Goal: Transaction & Acquisition: Purchase product/service

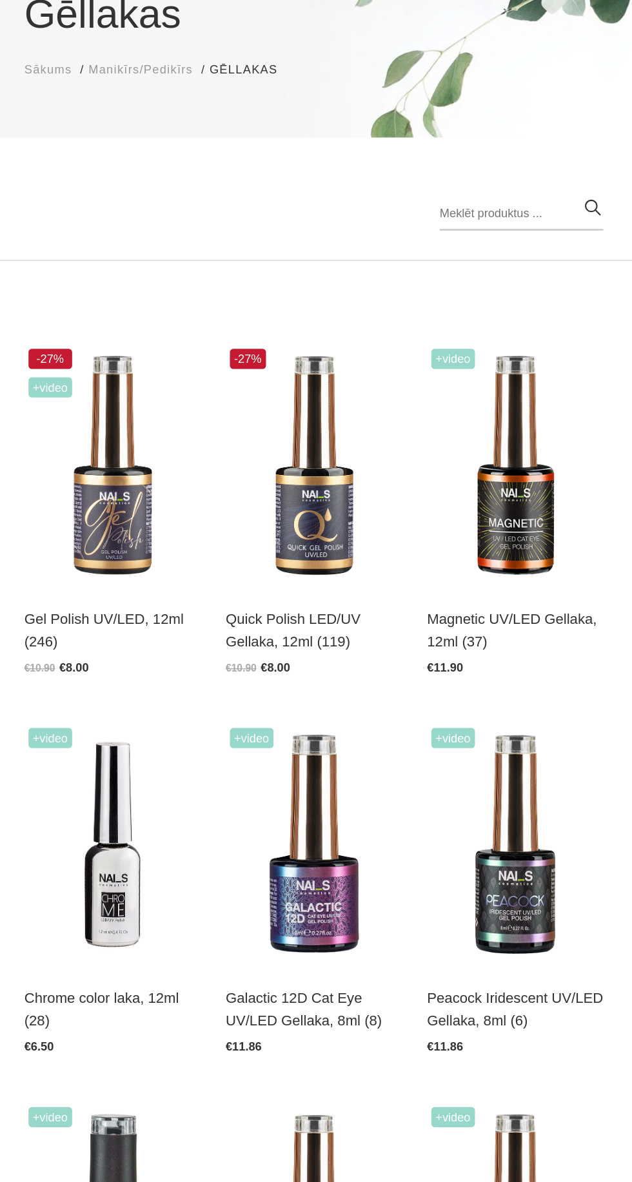
click at [440, 296] on input "search" at bounding box center [475, 299] width 126 height 26
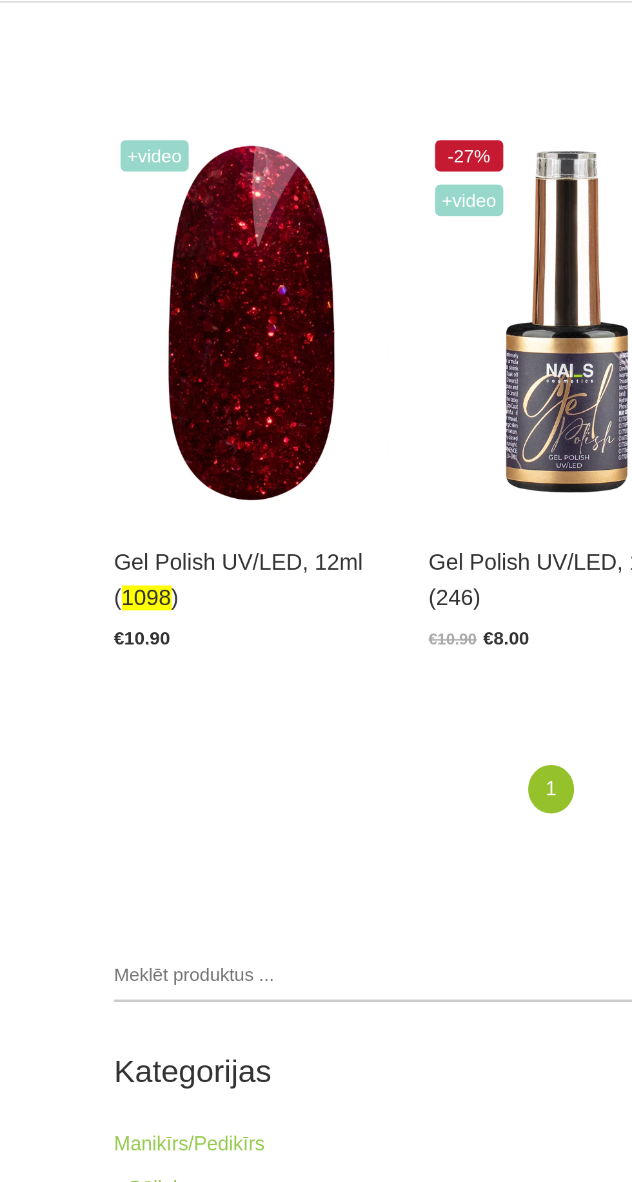
type input "1098"
click at [161, 515] on img at bounding box center [160, 493] width 135 height 186
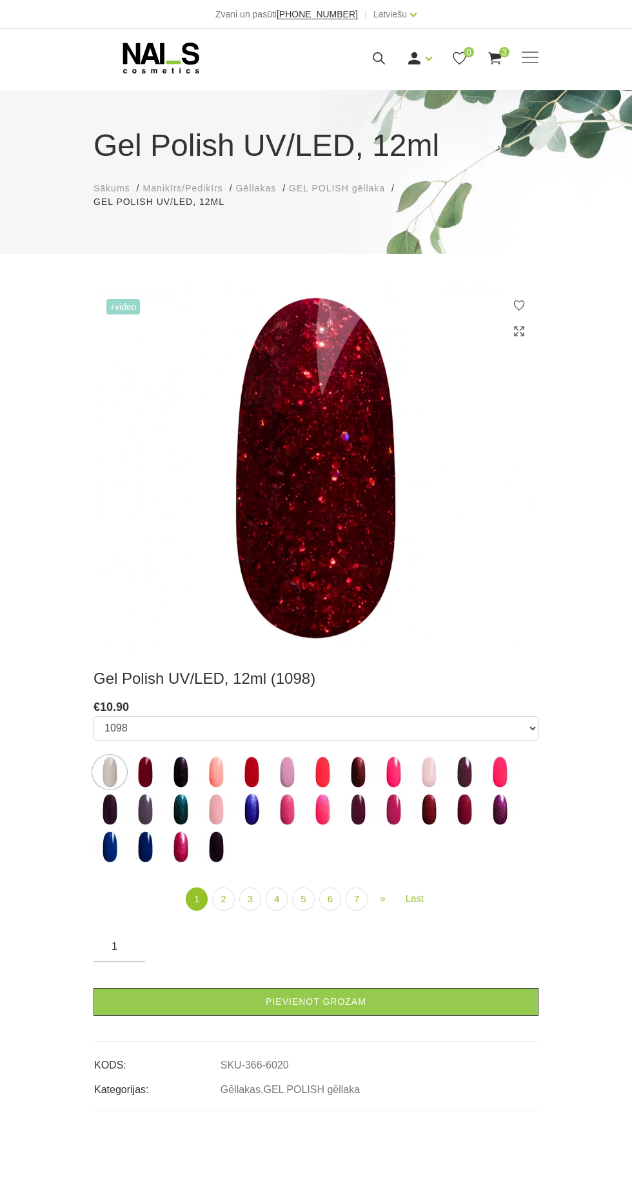
scroll to position [8, 0]
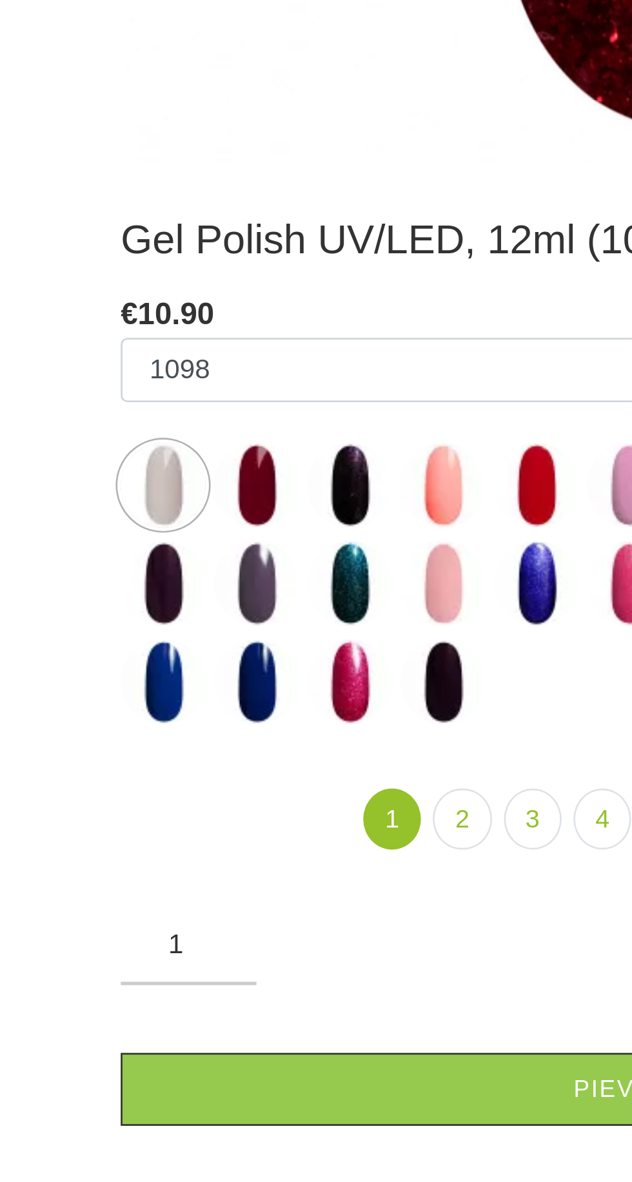
click at [143, 760] on img at bounding box center [145, 764] width 32 height 32
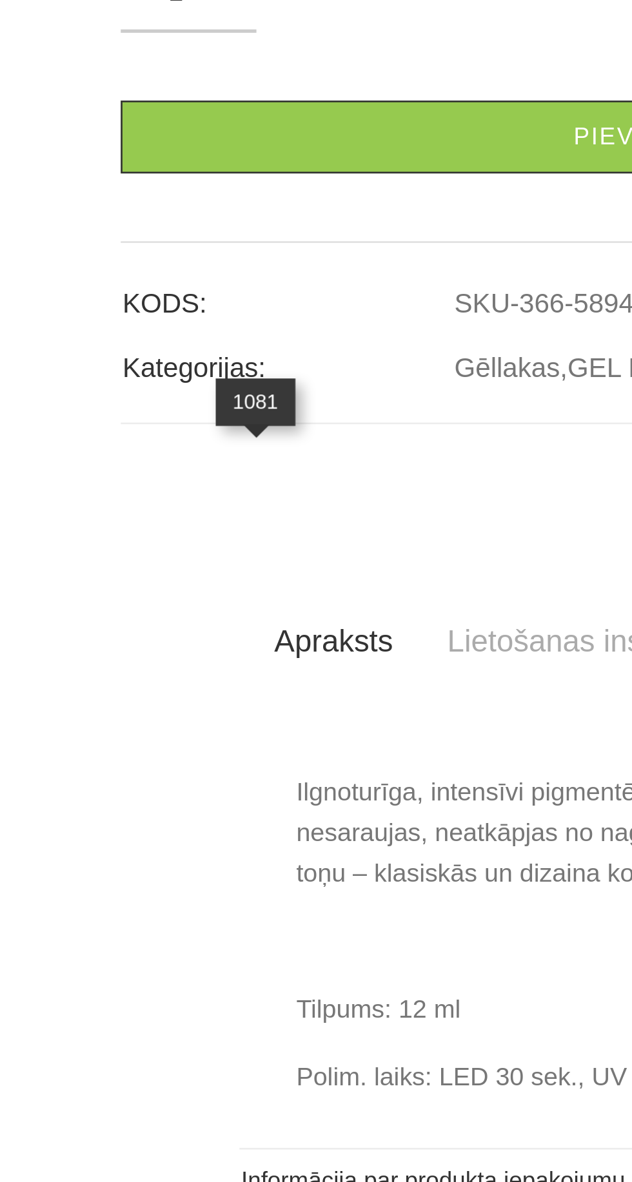
click at [178, 492] on img at bounding box center [180, 476] width 32 height 32
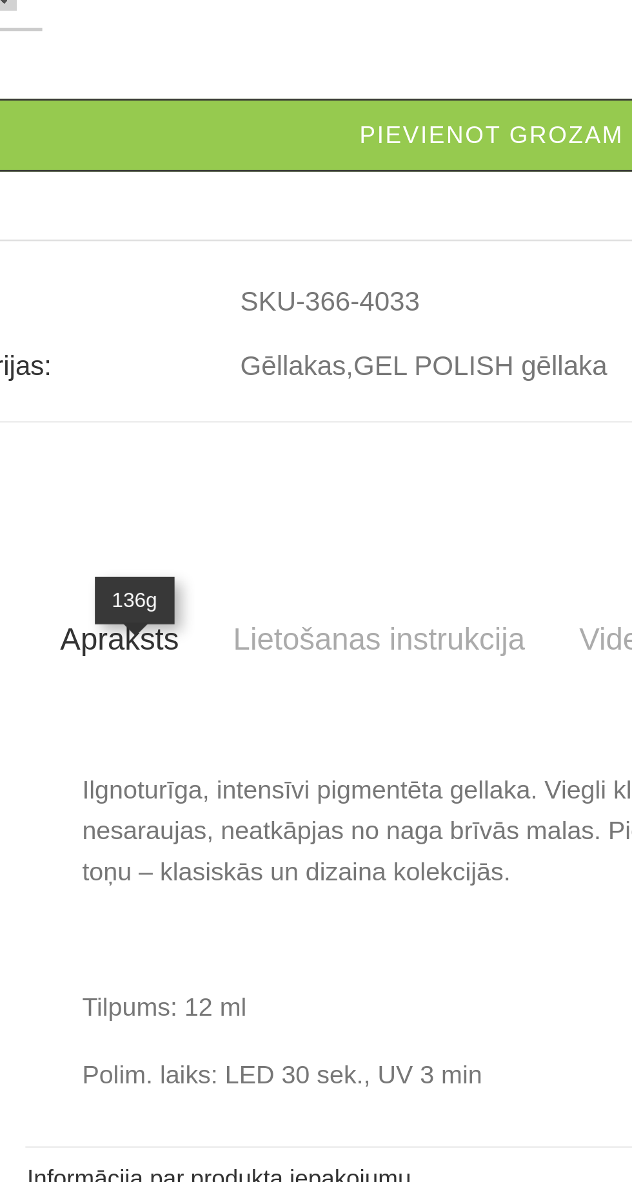
click at [364, 417] on img at bounding box center [358, 401] width 32 height 32
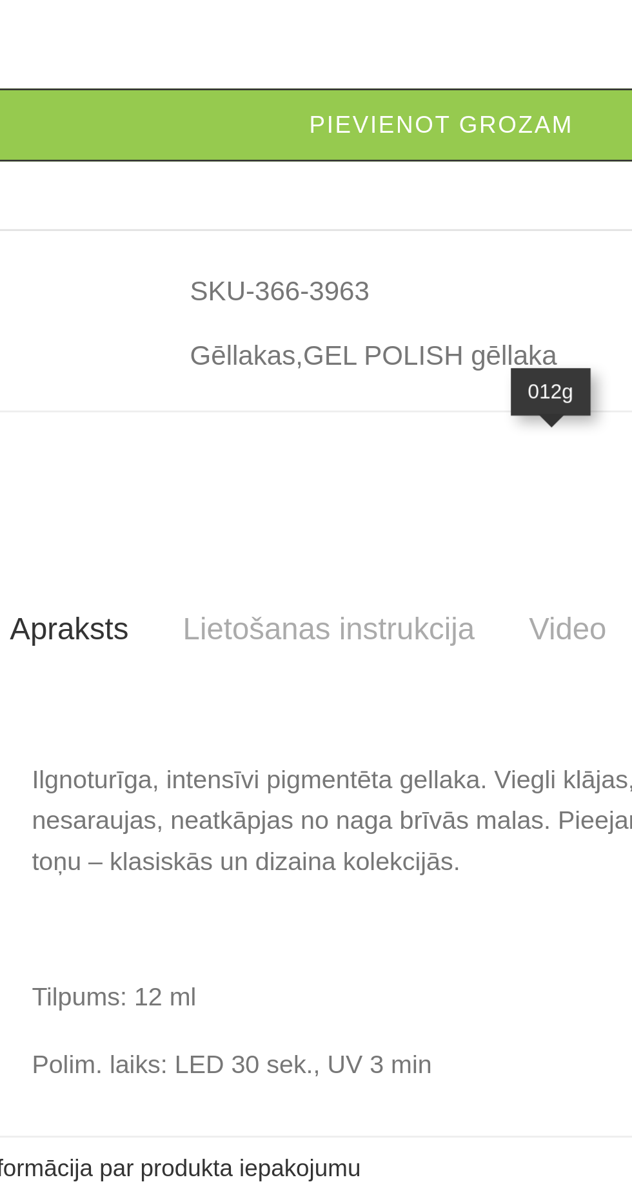
click at [361, 454] on img at bounding box center [358, 438] width 32 height 32
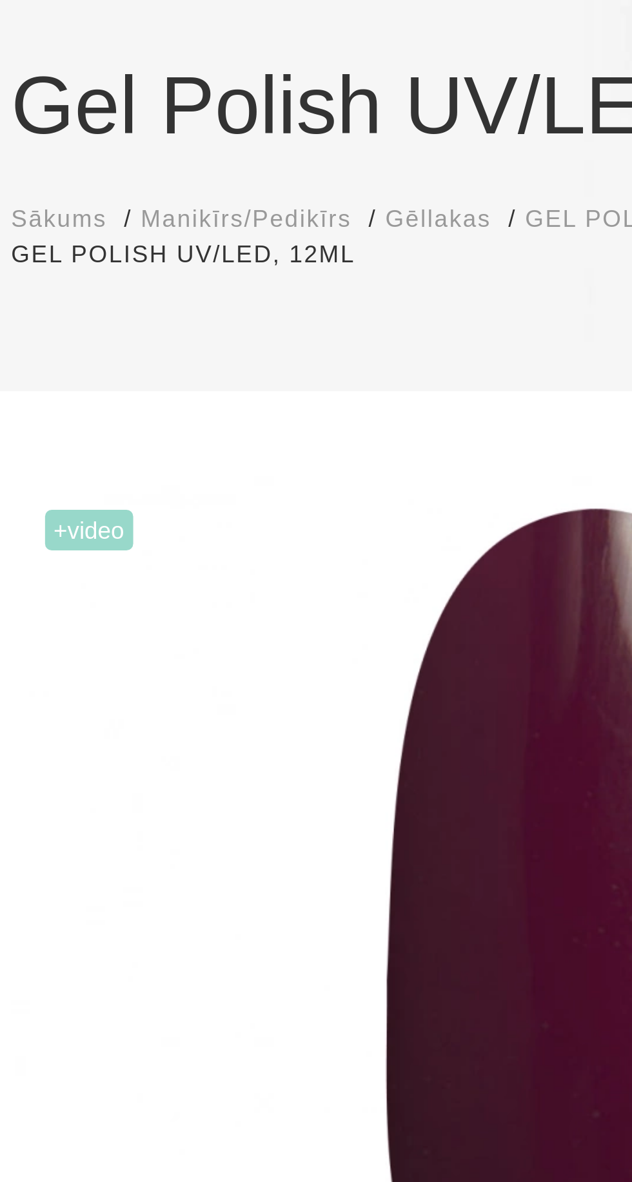
scroll to position [0, 0]
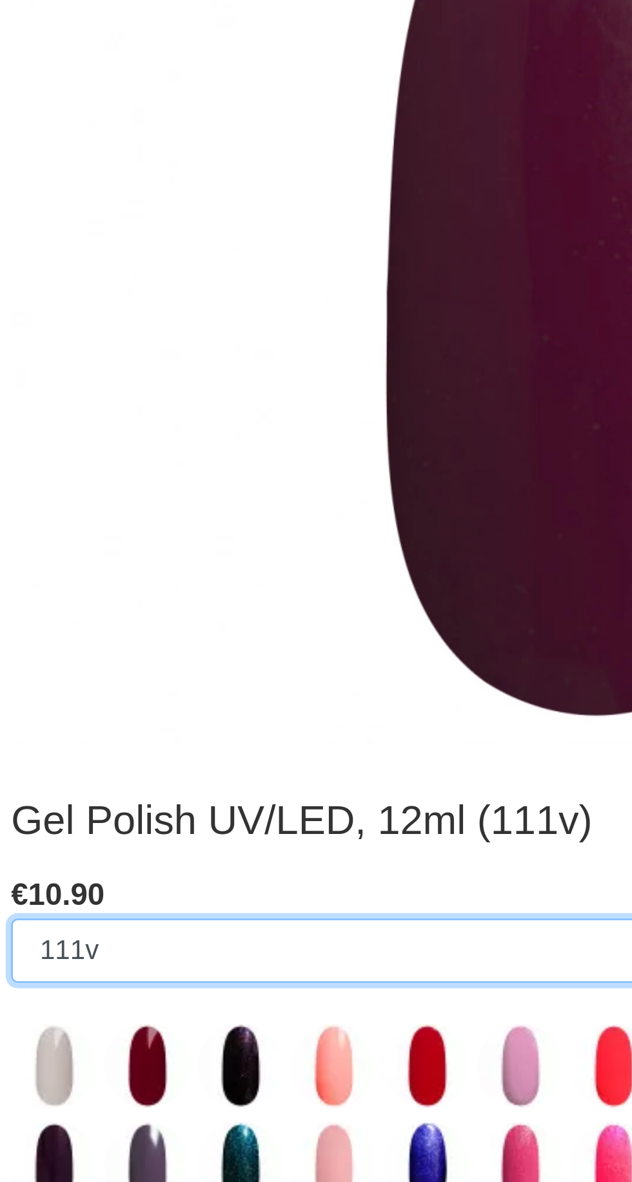
click at [149, 726] on select "1078 1081 001g 001n 003c 008b 011n 012g 016n 020b 044v 065v 068p 069v 083g 085p…" at bounding box center [315, 728] width 445 height 24
select select "6020"
click at [93, 716] on select "1078 1081 001g 001n 003c 008b 011n 012g 016n 020b 044v 065v 068p 069v 083g 085p…" at bounding box center [315, 728] width 445 height 24
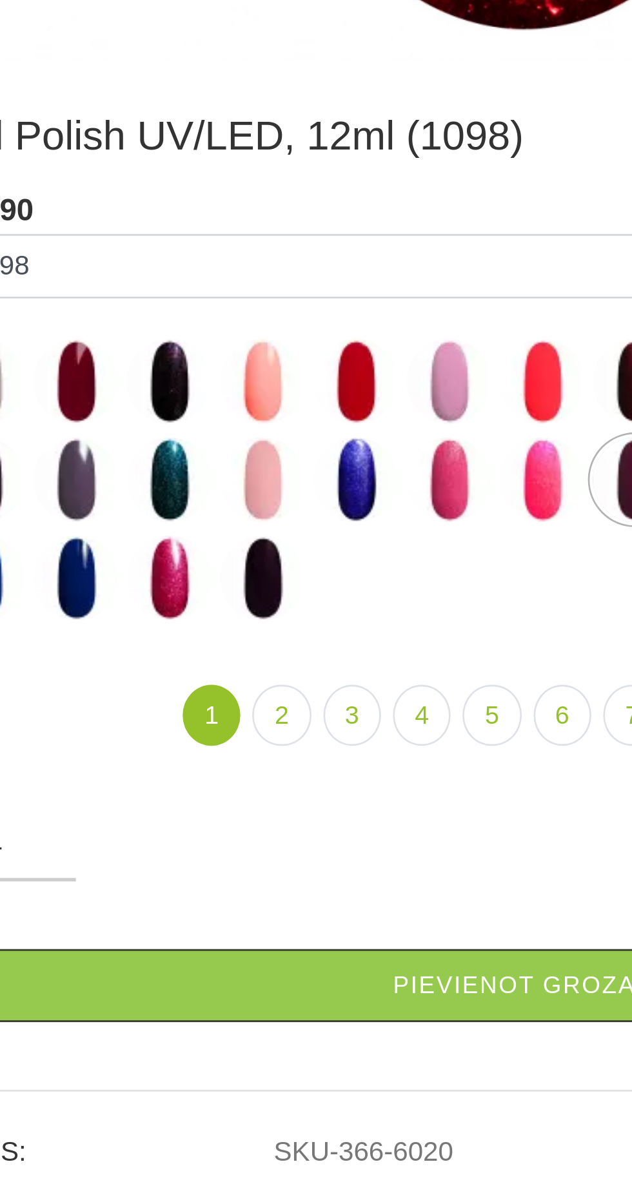
click at [305, 1001] on link "Pievienot grozam" at bounding box center [315, 1002] width 445 height 28
click at [307, 1006] on link "Pievienot grozam" at bounding box center [315, 1002] width 445 height 28
click at [302, 998] on link "Pievienot grozam" at bounding box center [315, 1002] width 445 height 28
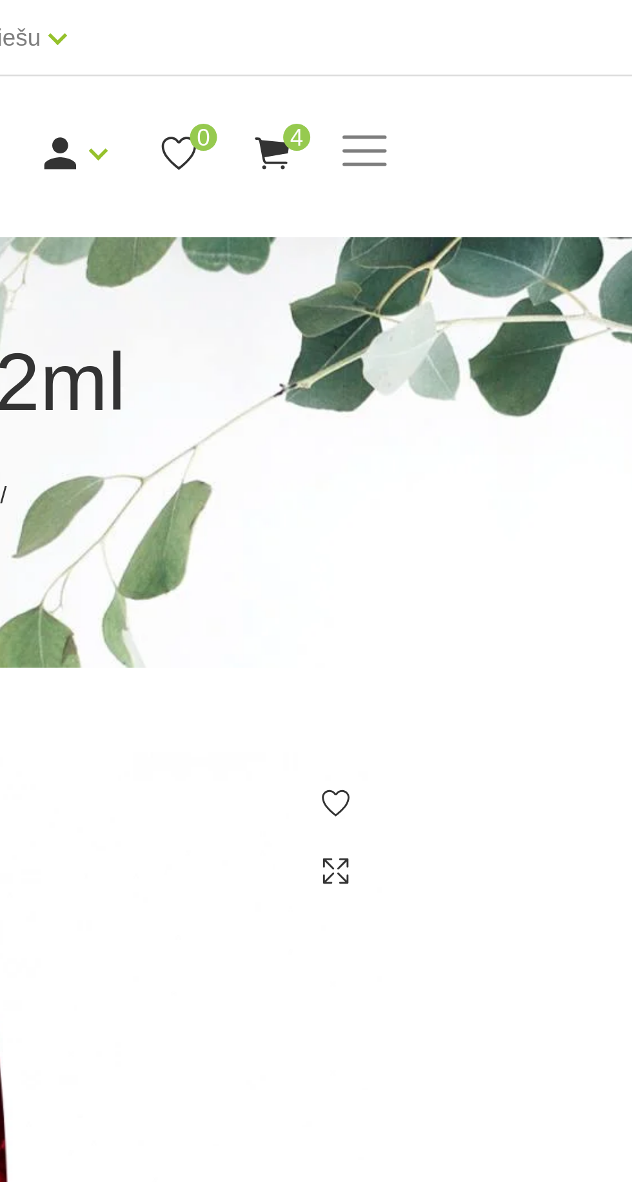
click at [503, 52] on span "4" at bounding box center [504, 52] width 10 height 10
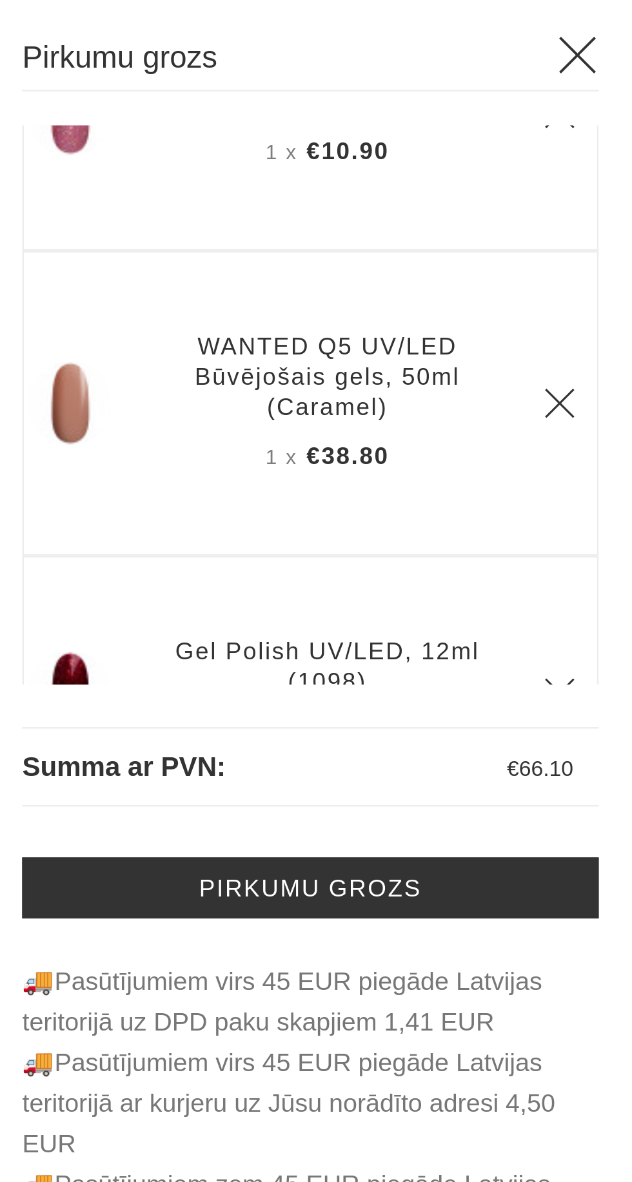
scroll to position [211, 0]
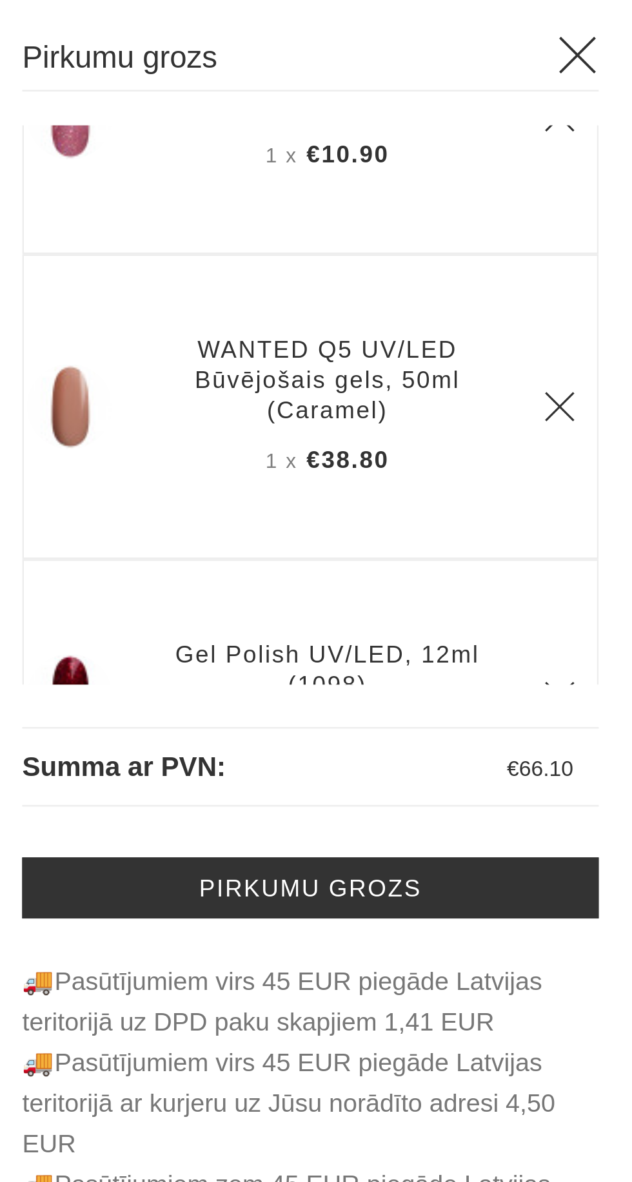
click at [604, 148] on icon "Delete" at bounding box center [603, 154] width 13 height 13
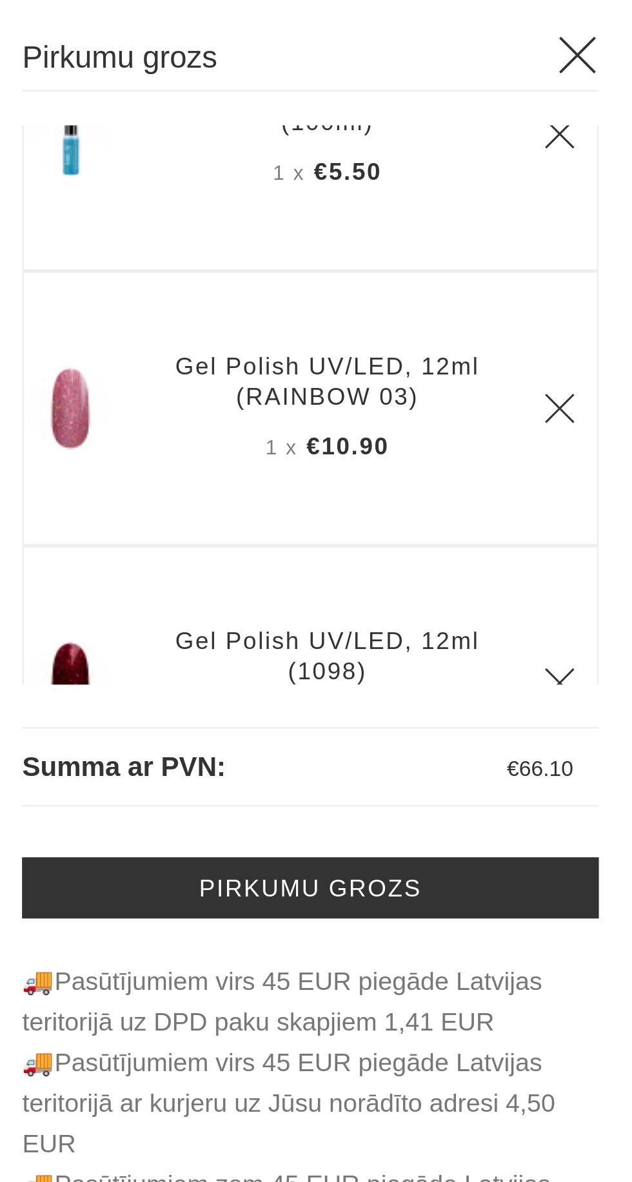
scroll to position [97, 0]
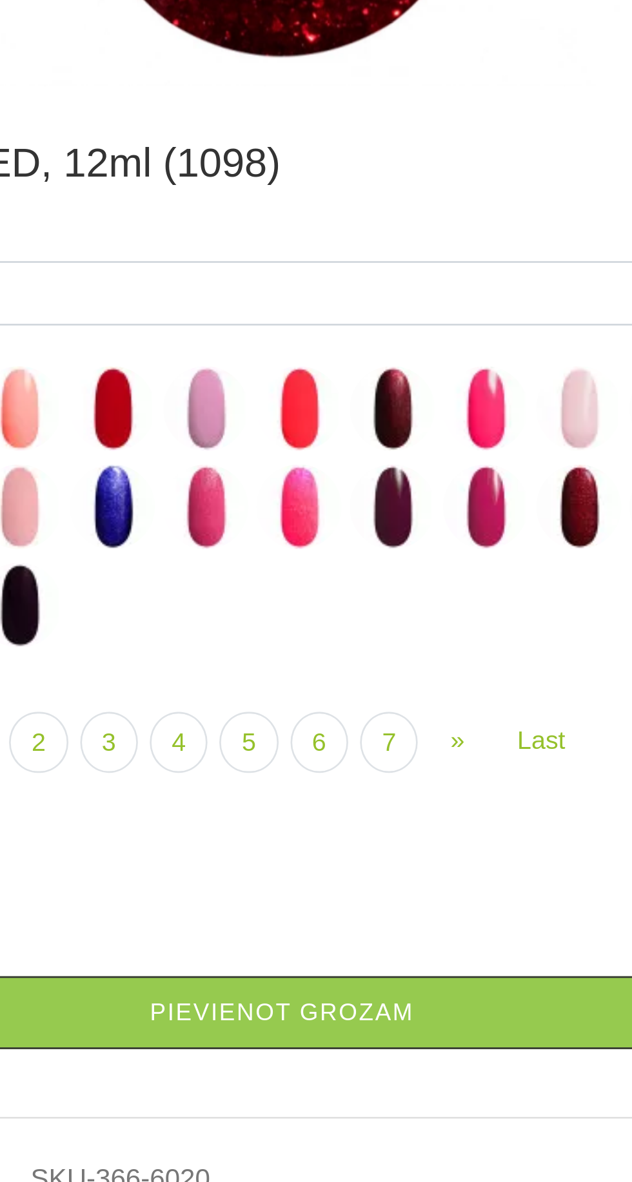
click at [400, 807] on img at bounding box center [393, 809] width 32 height 32
select select "4024"
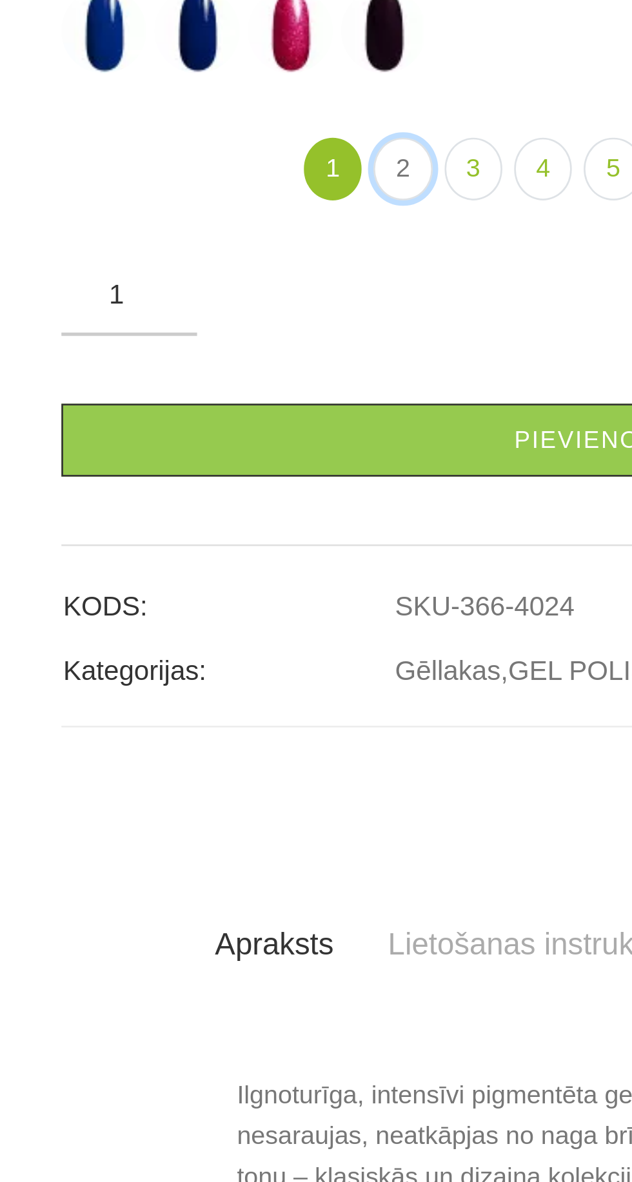
click at [226, 548] on link "2" at bounding box center [223, 536] width 22 height 24
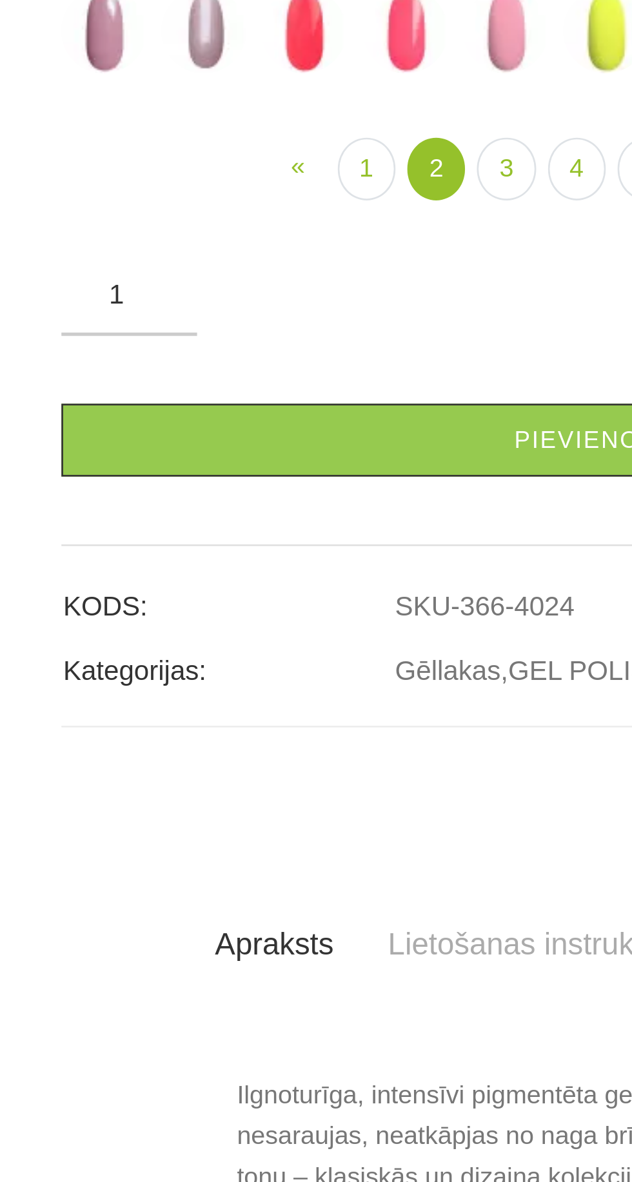
click at [142, 425] on img at bounding box center [147, 408] width 32 height 32
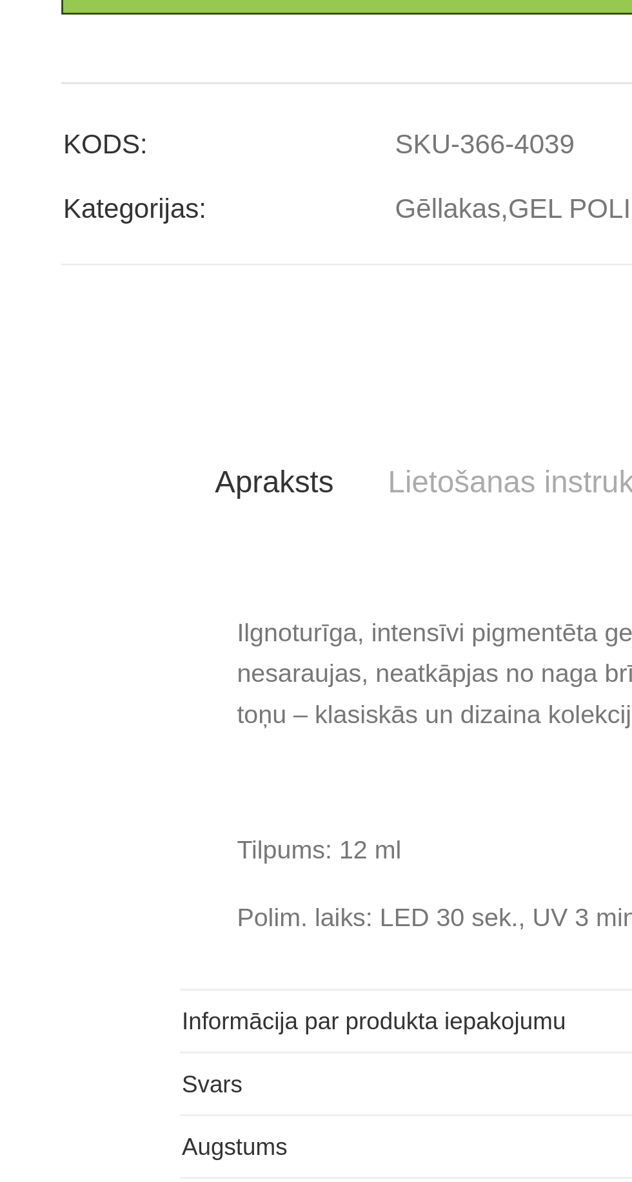
scroll to position [363, 0]
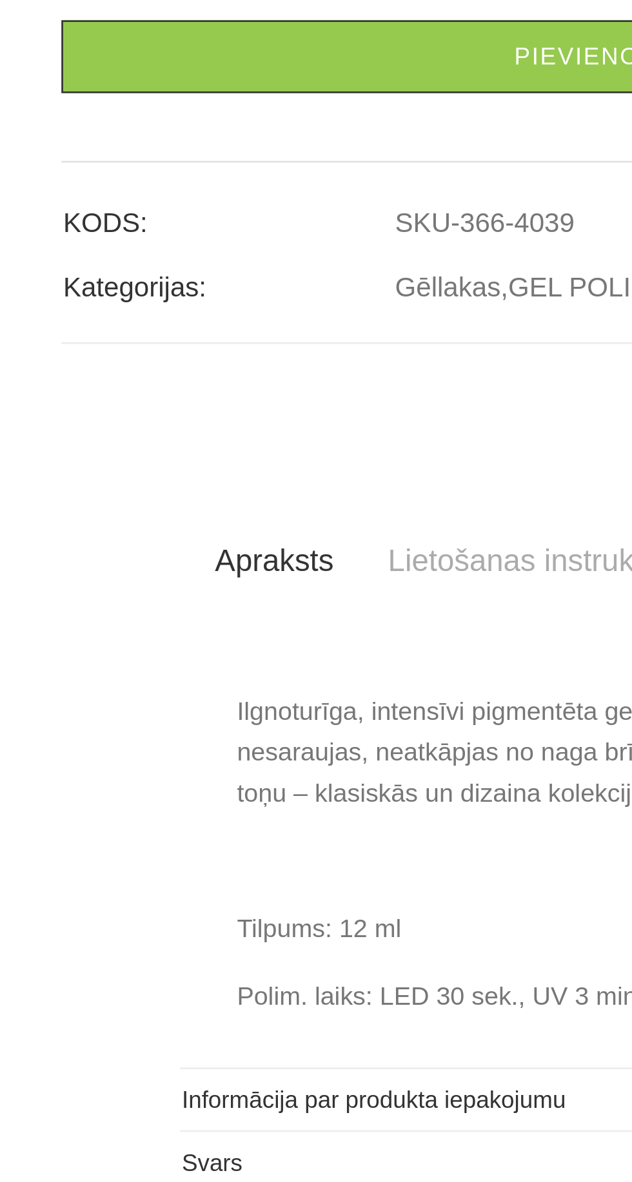
click at [184, 128] on img at bounding box center [186, 111] width 32 height 32
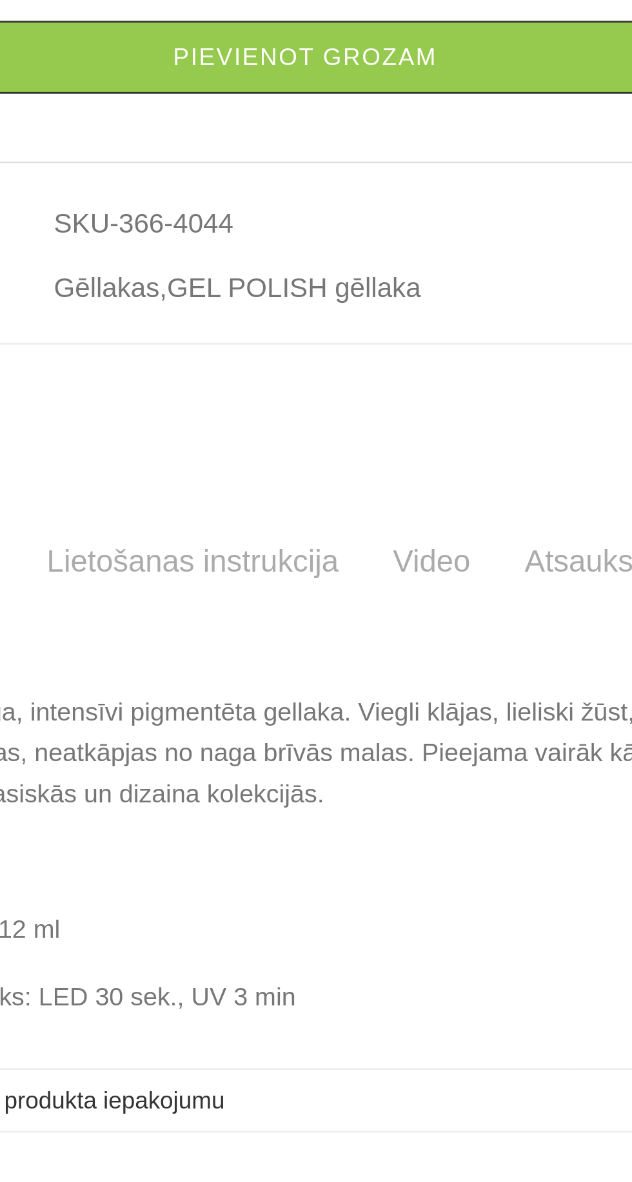
click at [380, 165] on img at bounding box center [376, 149] width 32 height 32
select select "4083"
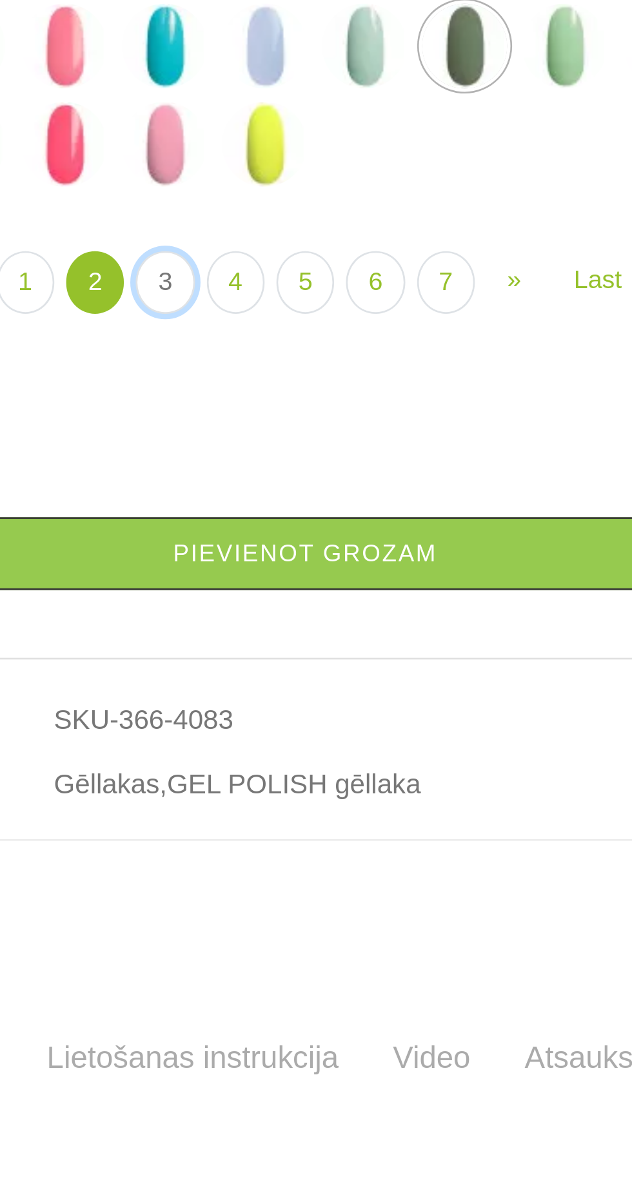
click at [259, 251] on link "3" at bounding box center [262, 239] width 22 height 24
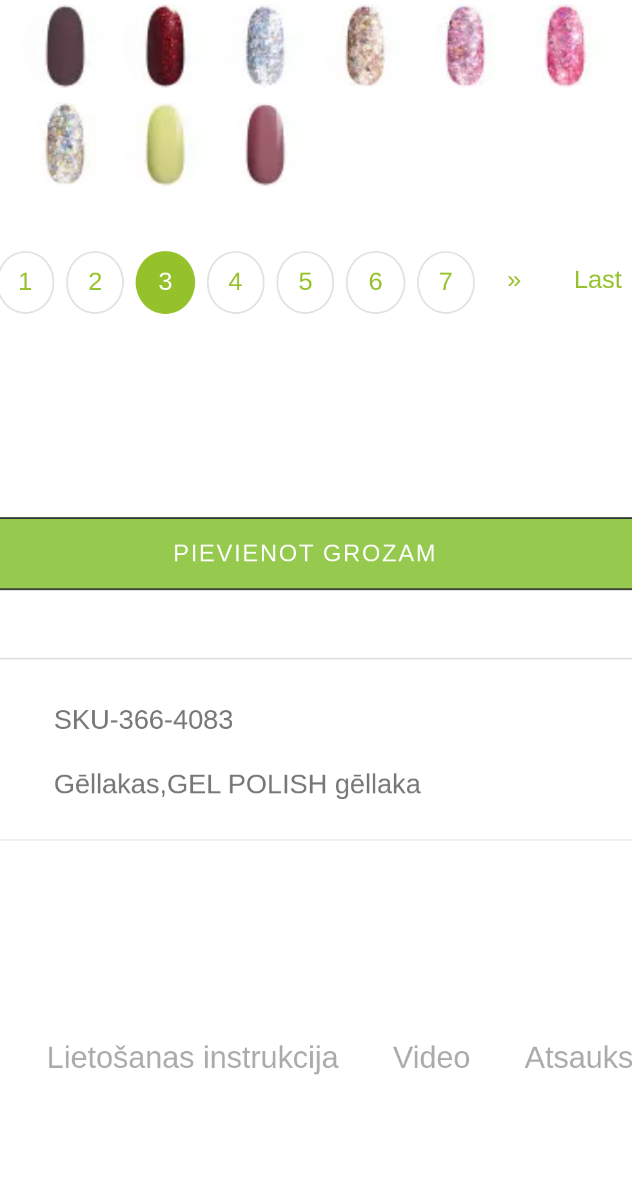
click at [272, 165] on img at bounding box center [262, 149] width 32 height 32
select select "4145"
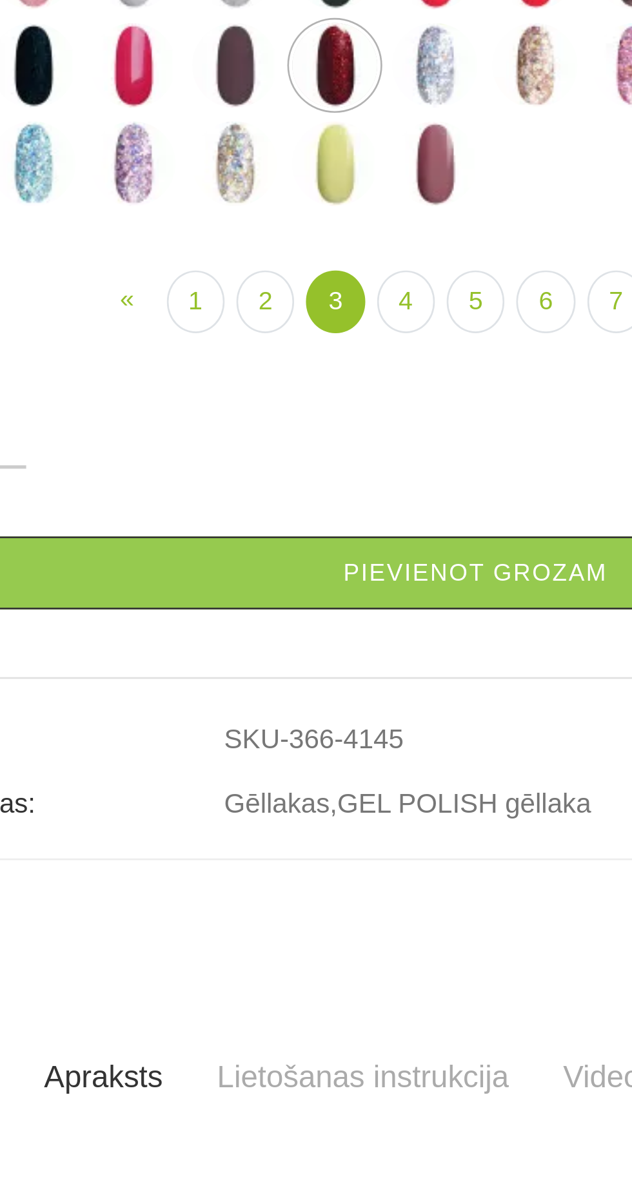
scroll to position [205, 0]
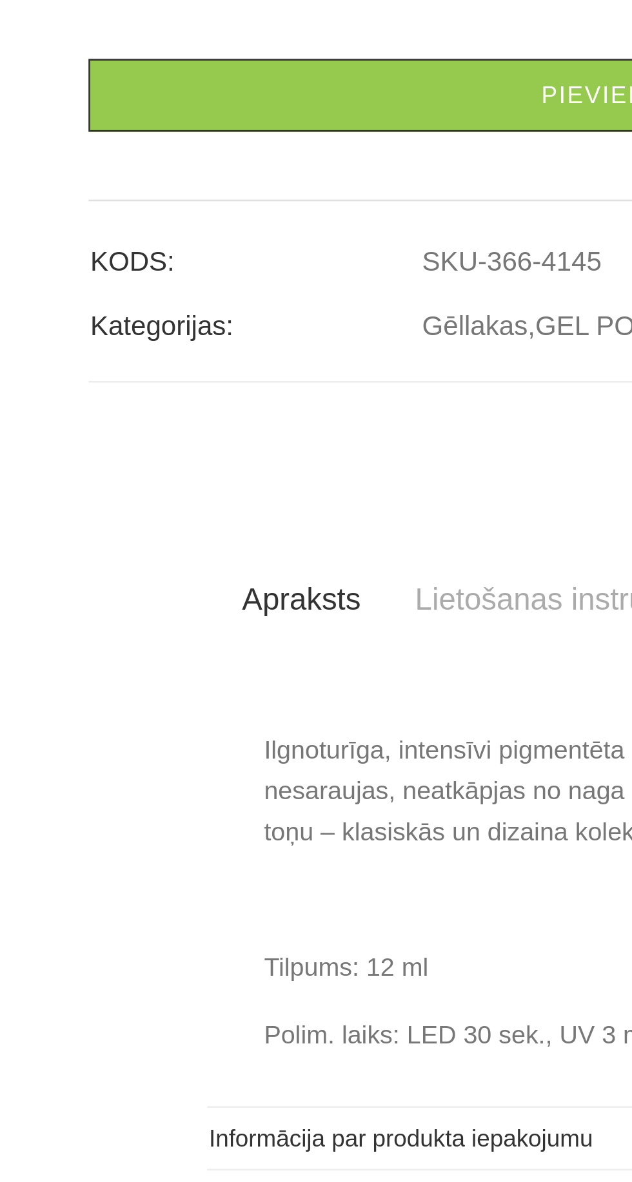
click at [282, 448] on link "Pievienot grozam" at bounding box center [315, 434] width 445 height 28
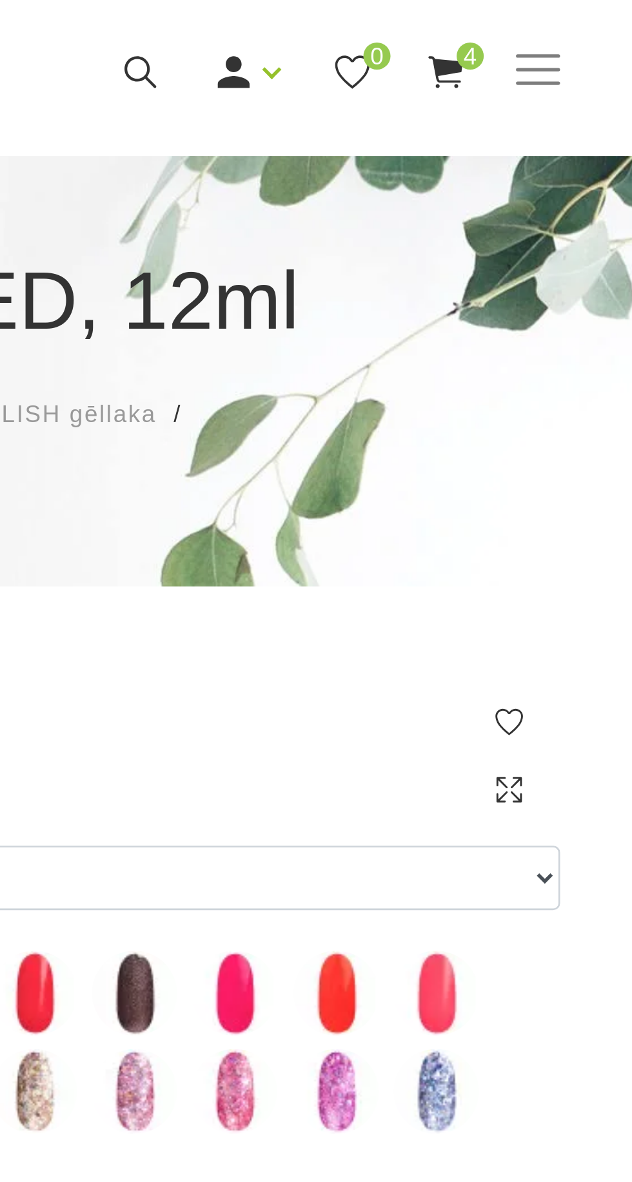
scroll to position [0, 0]
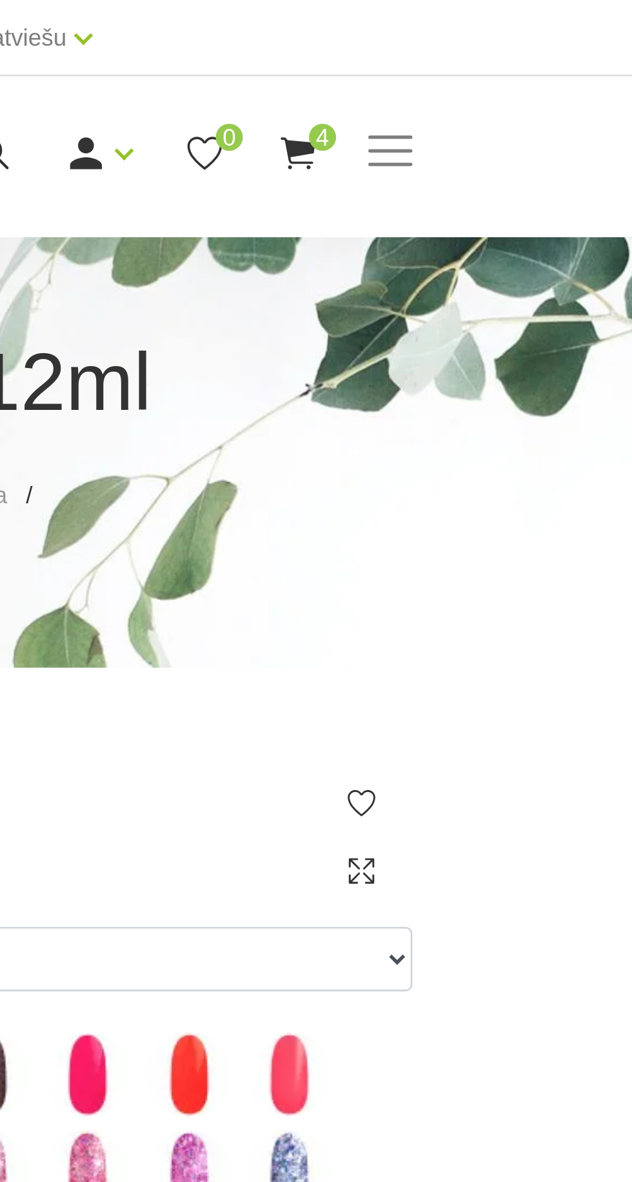
click at [505, 55] on span "4" at bounding box center [504, 52] width 10 height 10
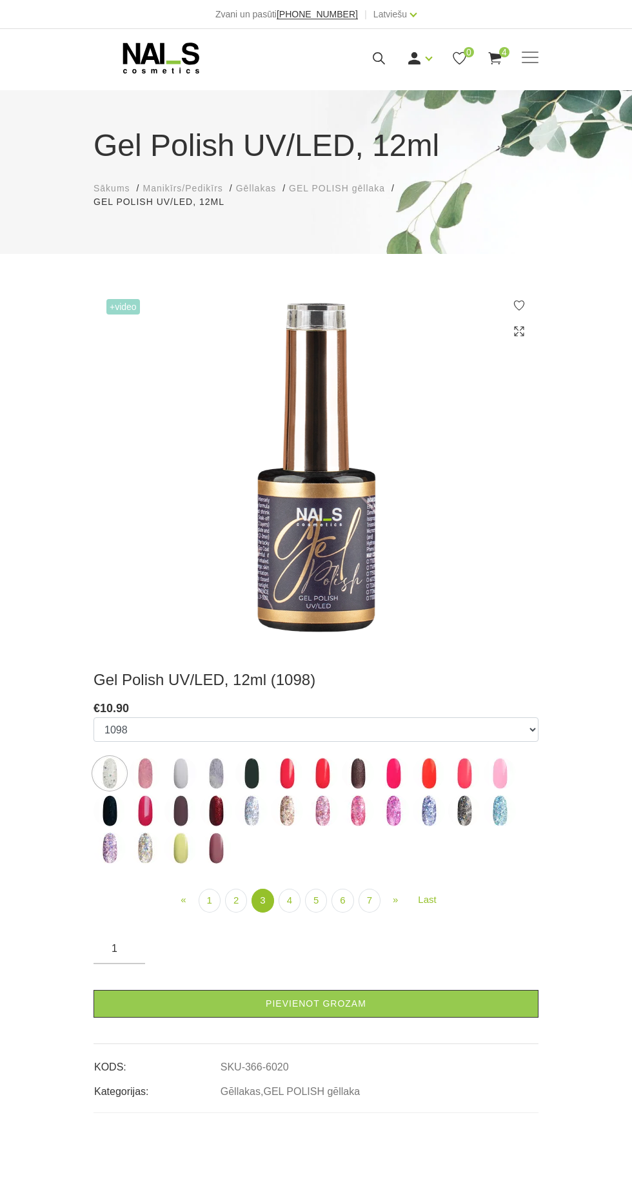
select select "6020"
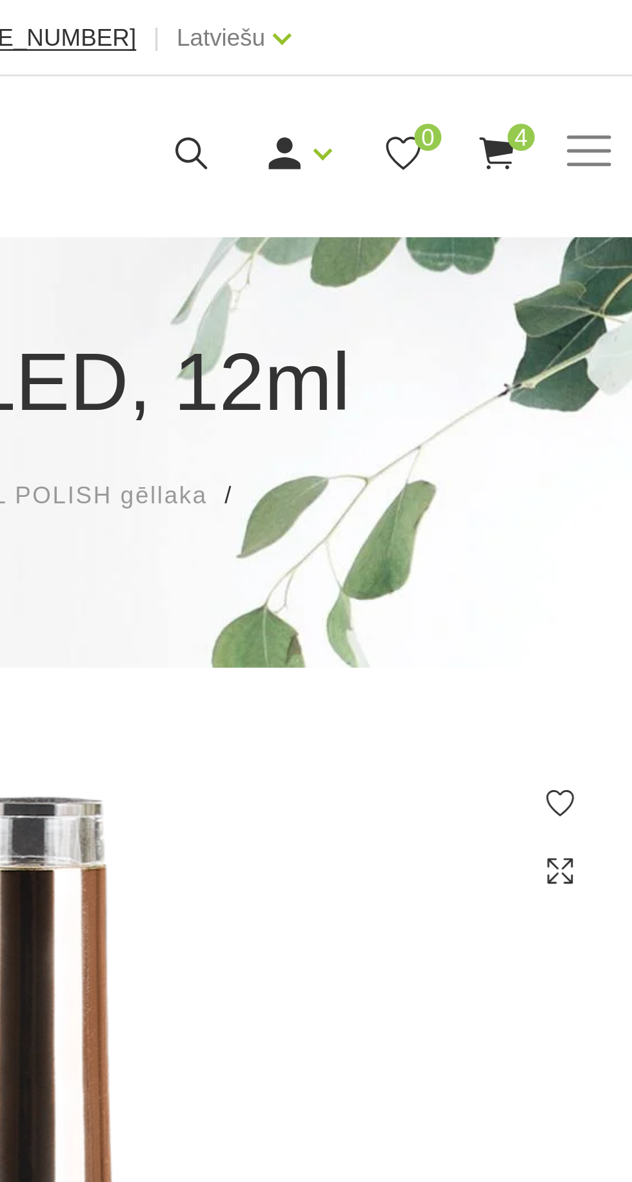
click at [420, 55] on icon at bounding box center [414, 58] width 16 height 16
click at [365, 75] on link "Ienākt" at bounding box center [390, 79] width 97 height 26
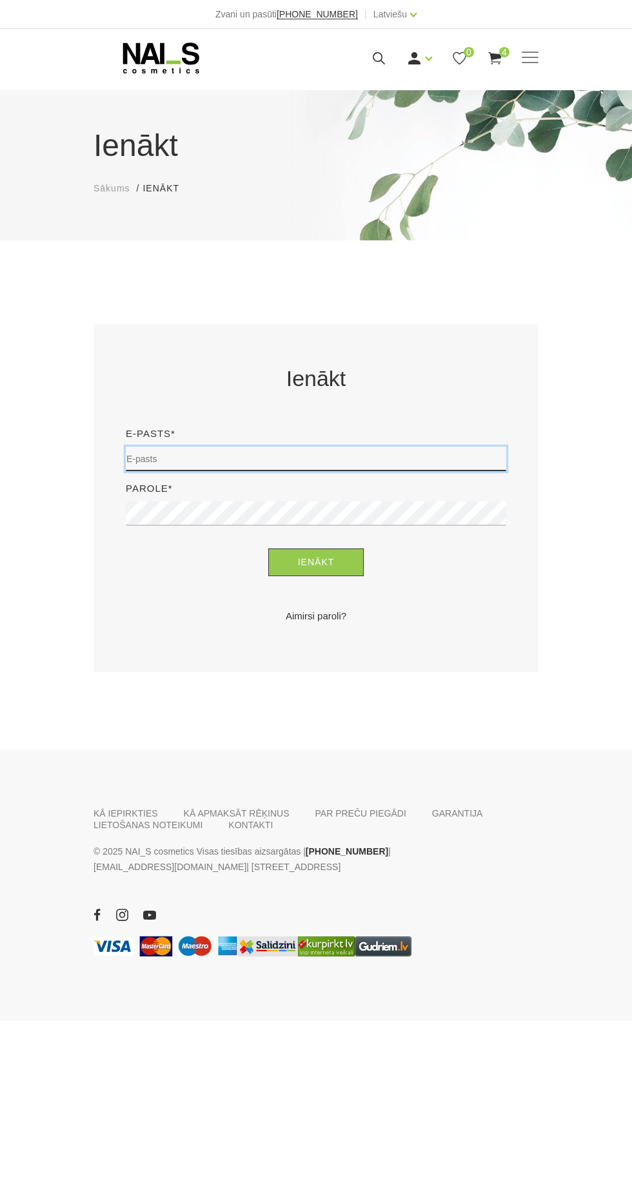
click at [195, 461] on input "email" at bounding box center [316, 459] width 380 height 24
type input "ivetaziedina.69@gmail.com"
click at [268, 548] on button "Ienākt" at bounding box center [316, 562] width 96 height 28
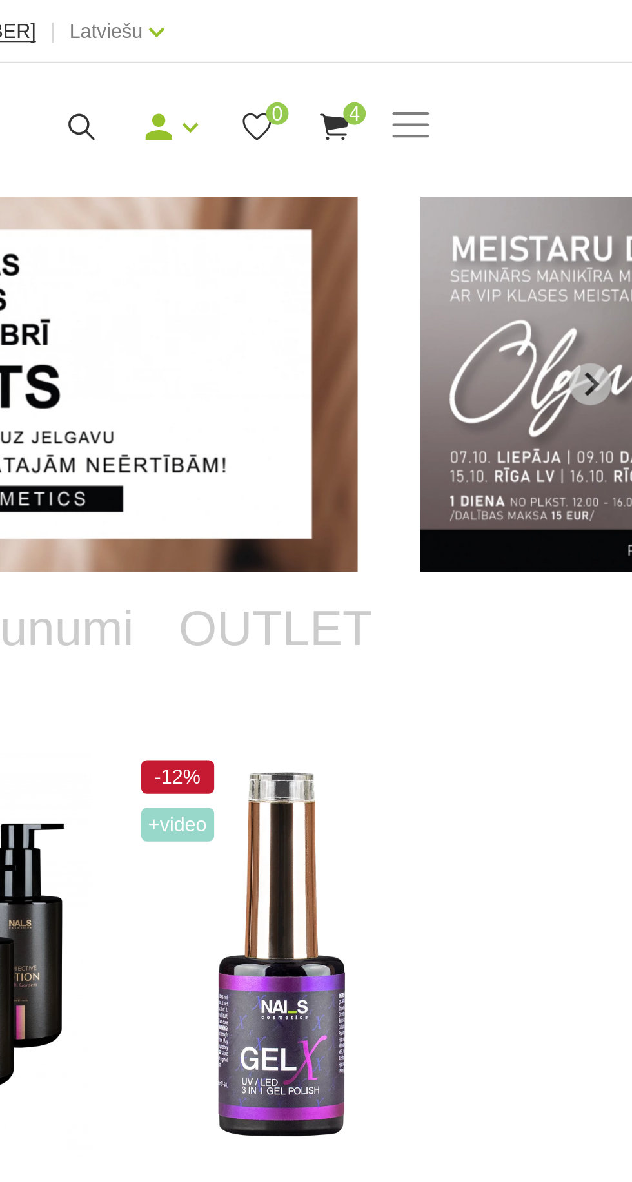
click at [503, 52] on span "4" at bounding box center [504, 52] width 10 height 10
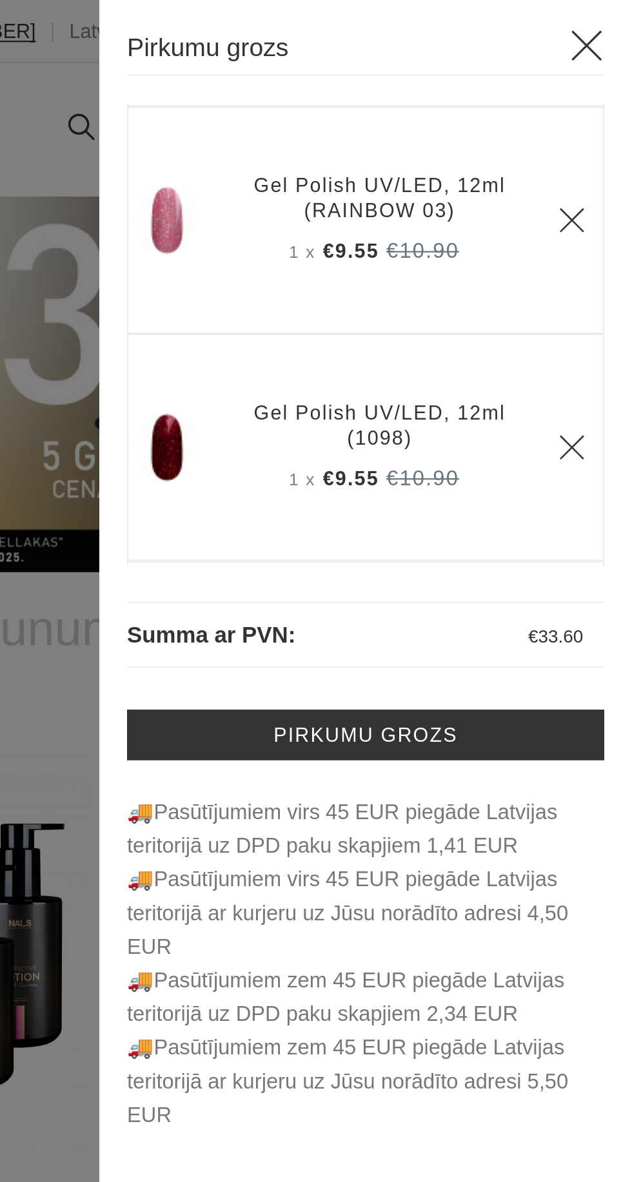
scroll to position [204, 0]
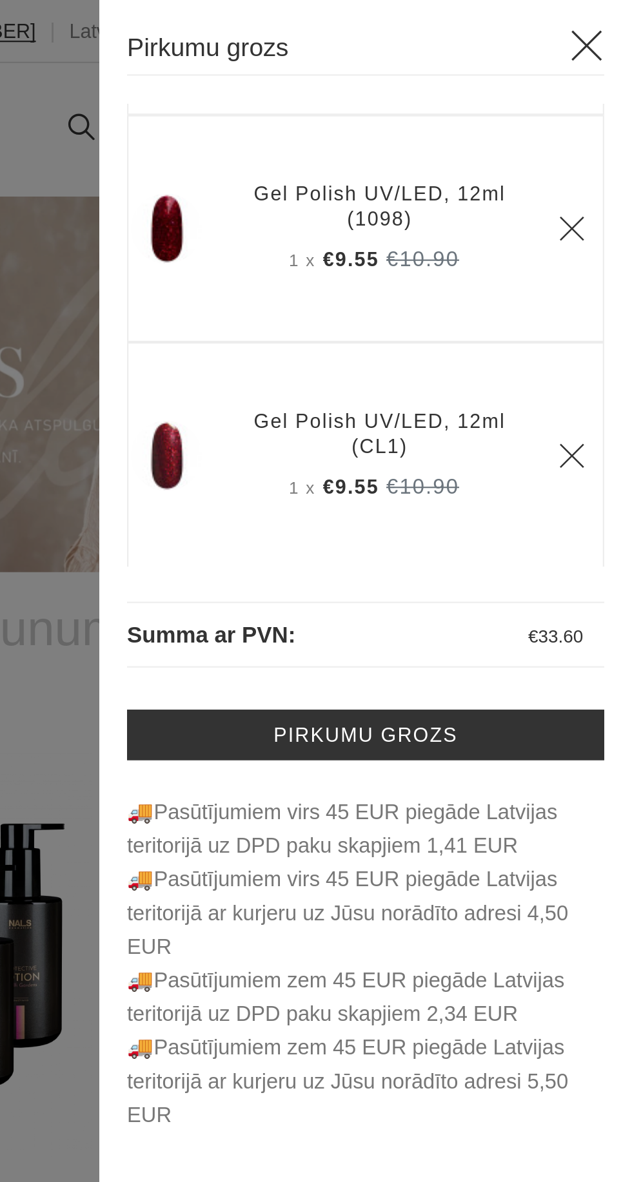
click at [373, 340] on div at bounding box center [316, 591] width 632 height 1182
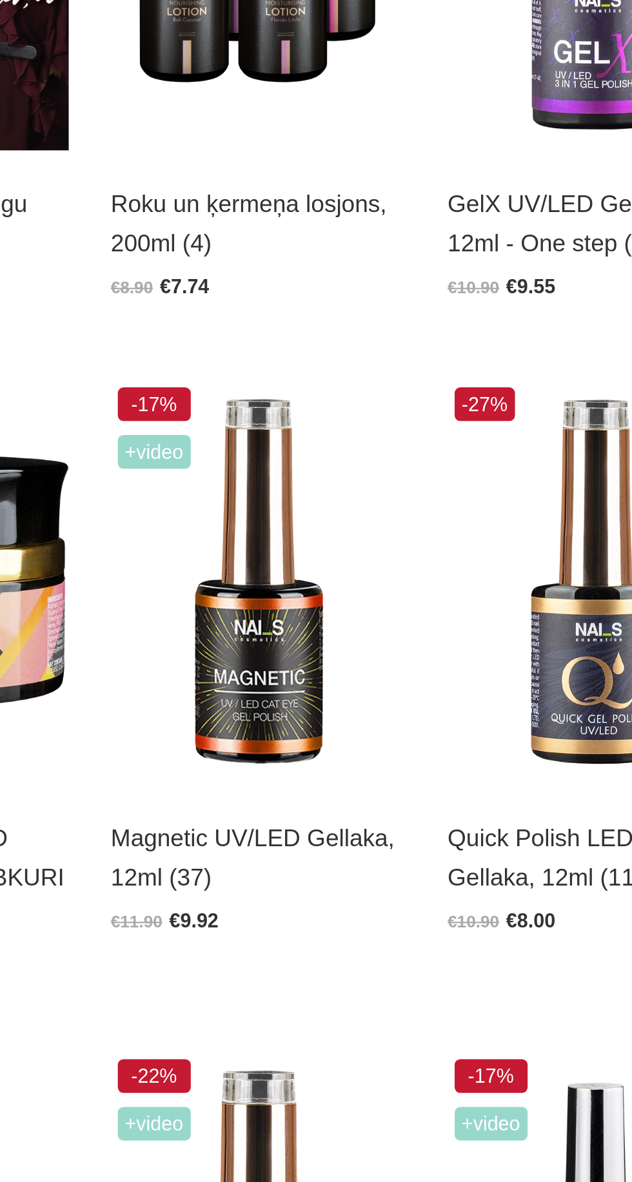
click at [329, 752] on img at bounding box center [315, 730] width 135 height 186
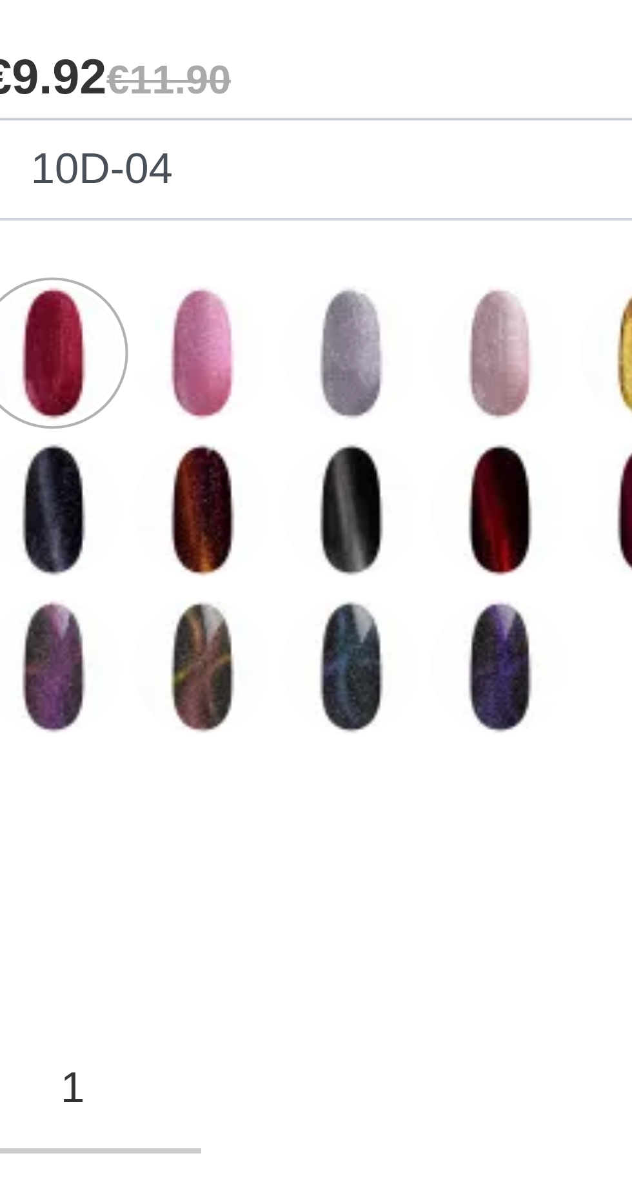
scroll to position [3, 0]
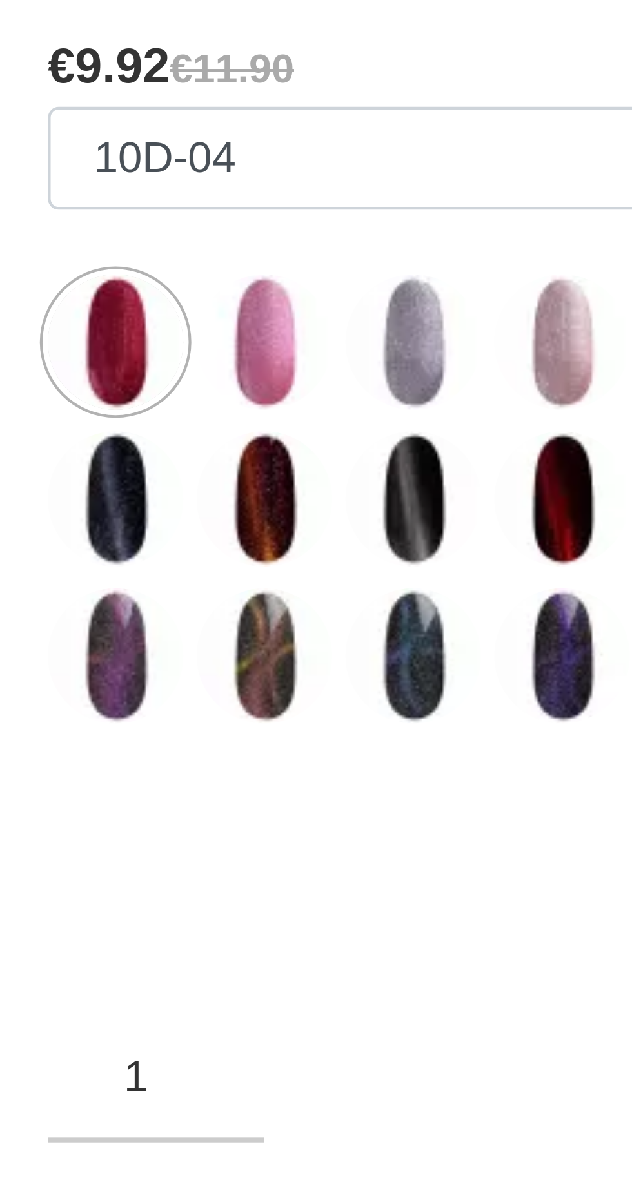
click at [146, 753] on img at bounding box center [145, 755] width 32 height 32
select select "5004"
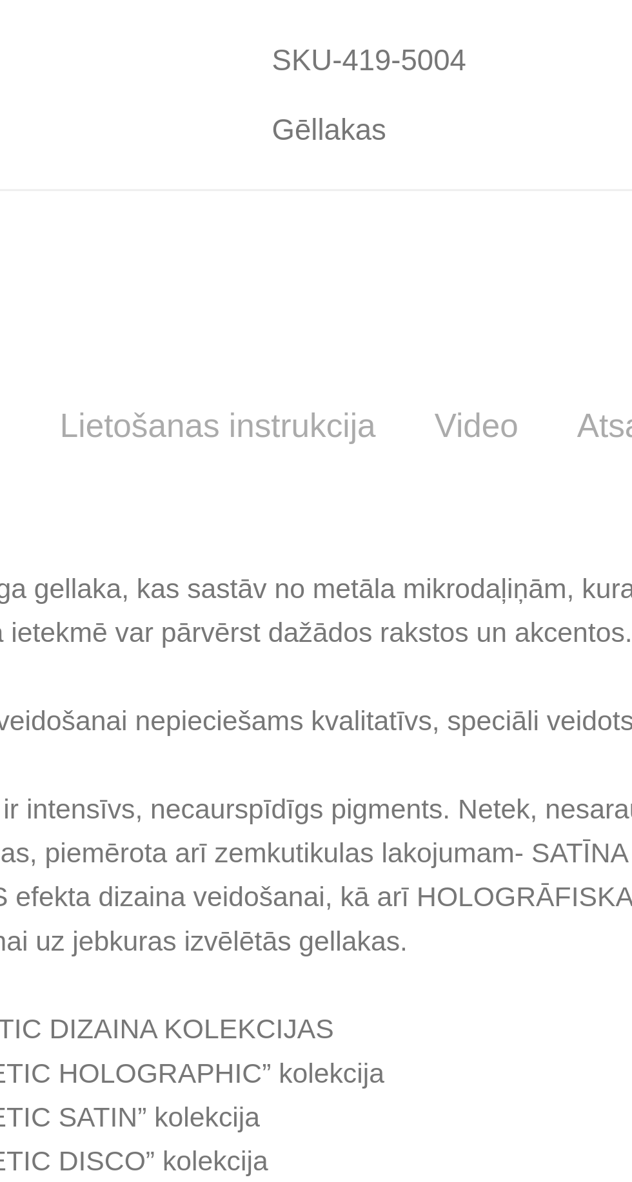
scroll to position [317, 0]
click at [325, 323] on link "Pievienot grozam" at bounding box center [315, 309] width 445 height 28
click at [310, 218] on link "2" at bounding box center [309, 206] width 22 height 24
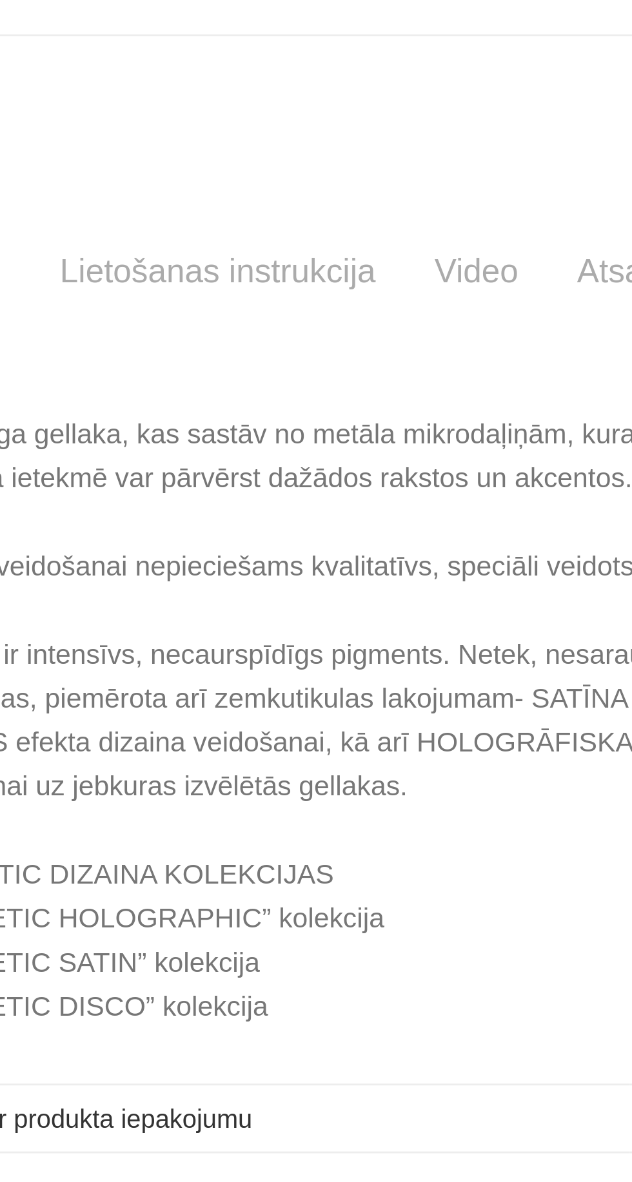
scroll to position [317, 0]
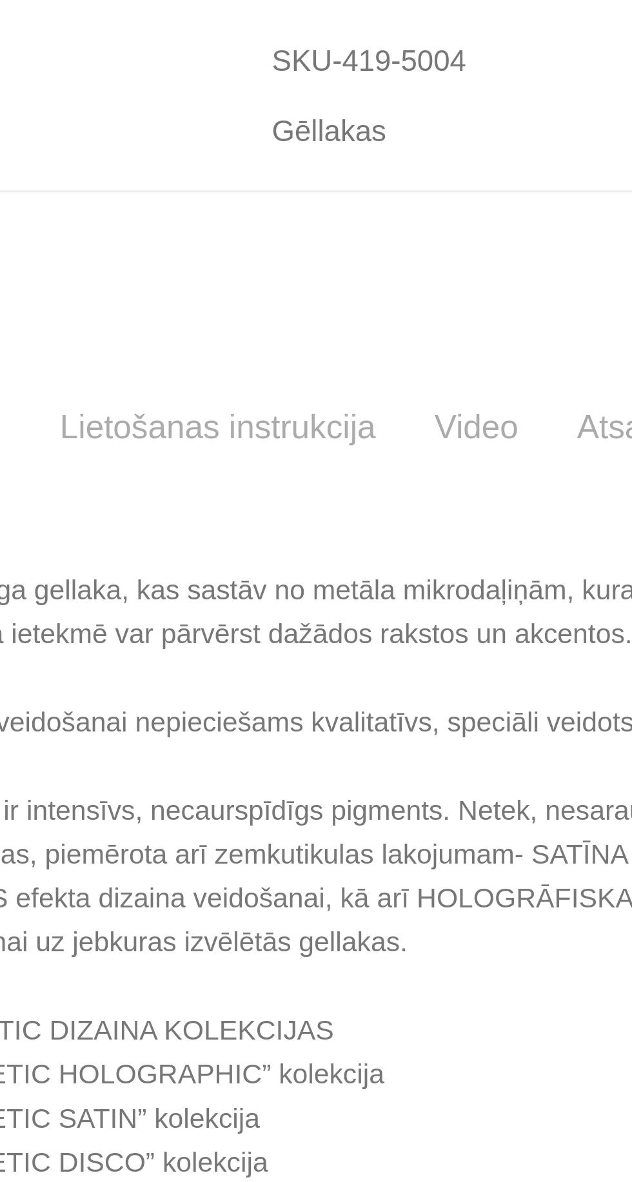
click at [260, 110] on img at bounding box center [262, 93] width 32 height 32
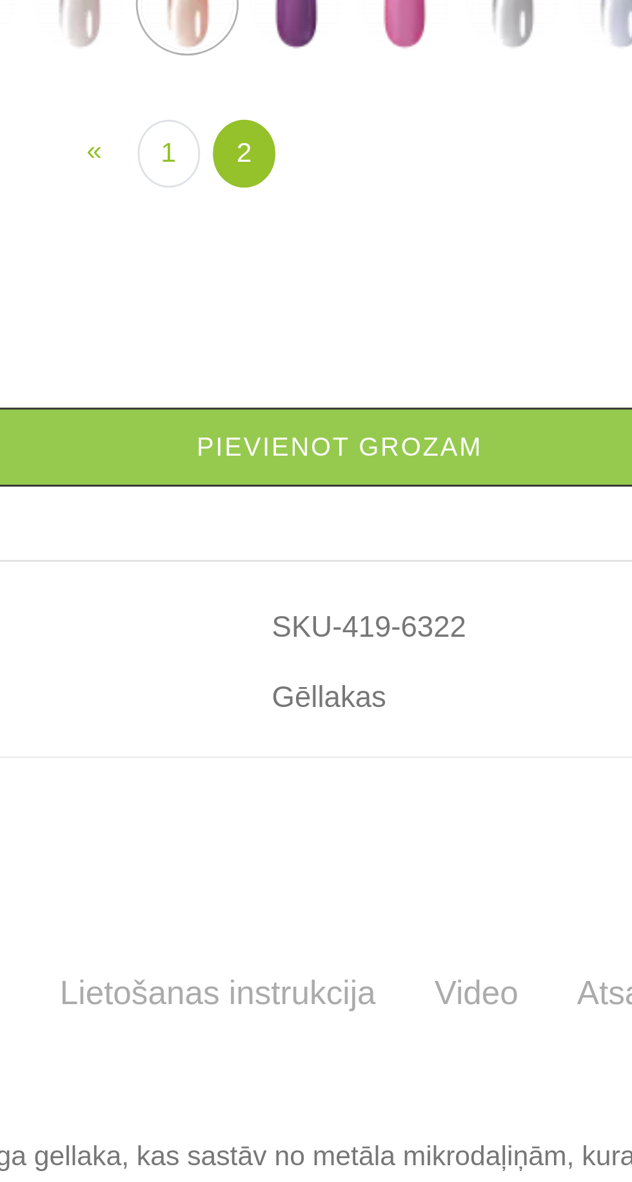
scroll to position [274, 0]
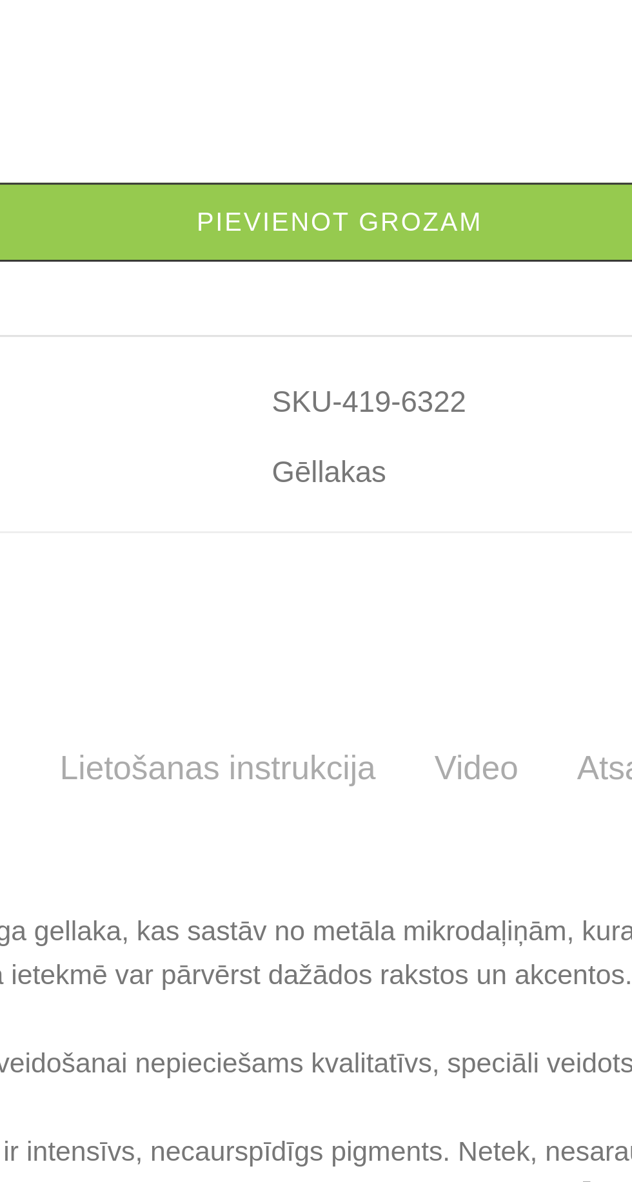
click at [341, 138] on img at bounding box center [338, 122] width 32 height 32
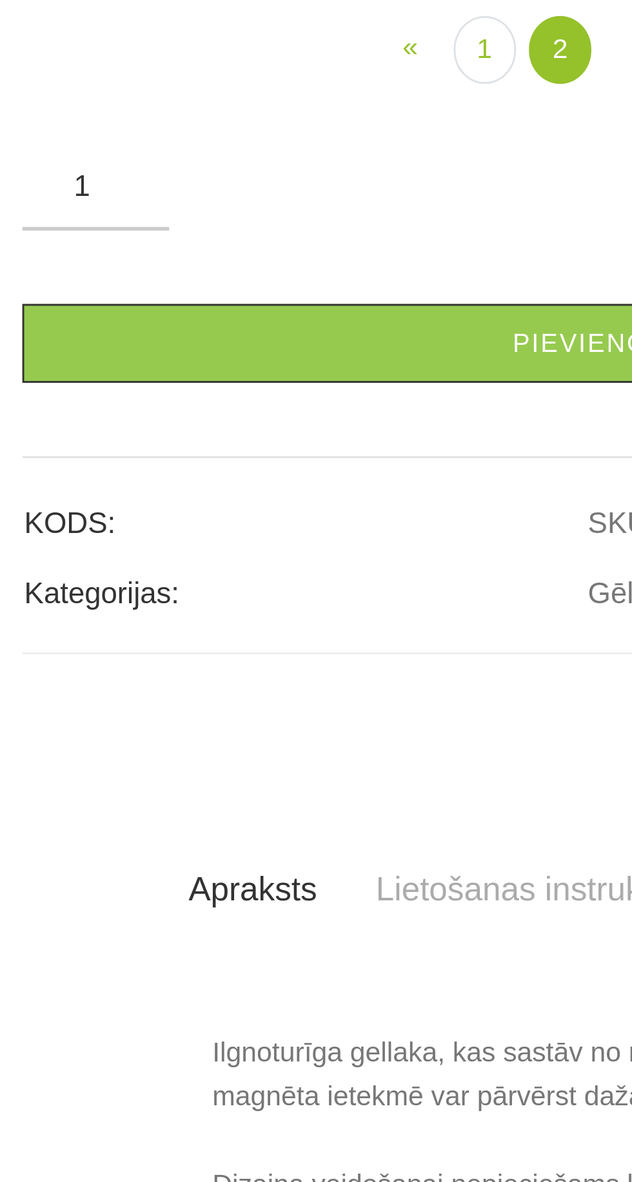
scroll to position [210, 0]
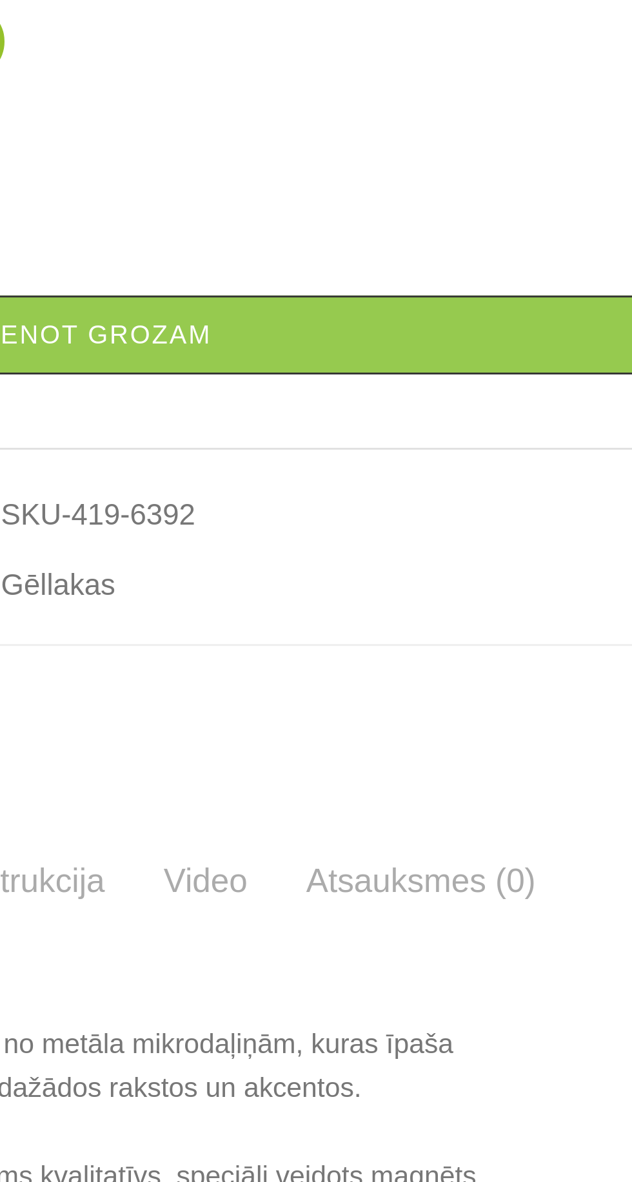
click at [416, 202] on img at bounding box center [414, 186] width 32 height 32
select select "6300"
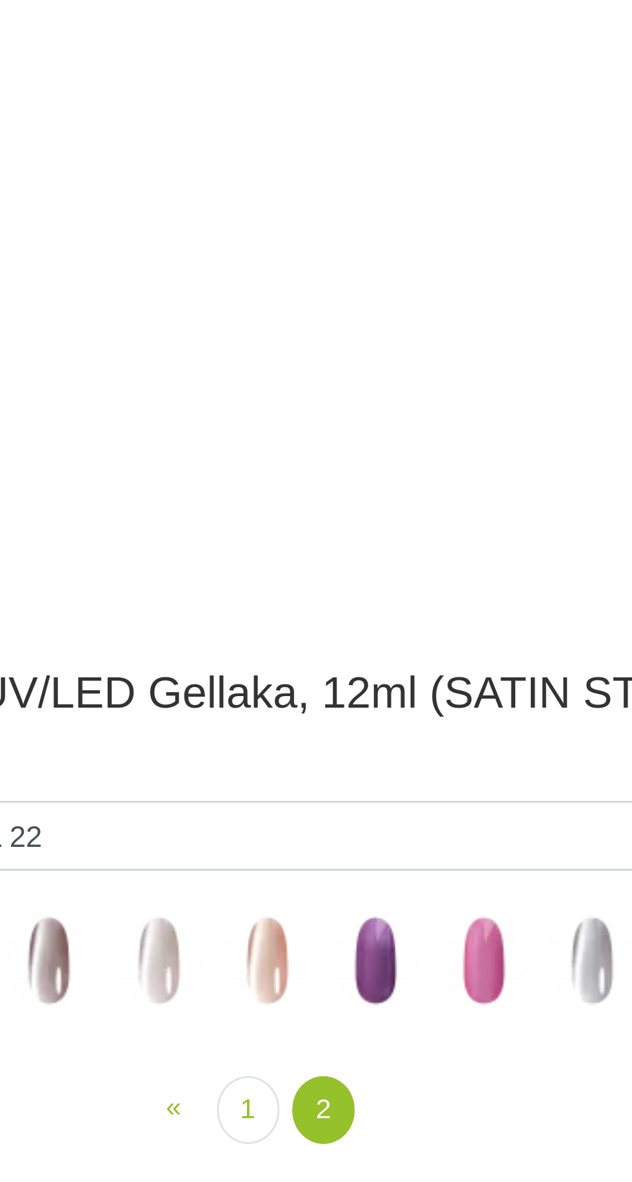
scroll to position [317, 0]
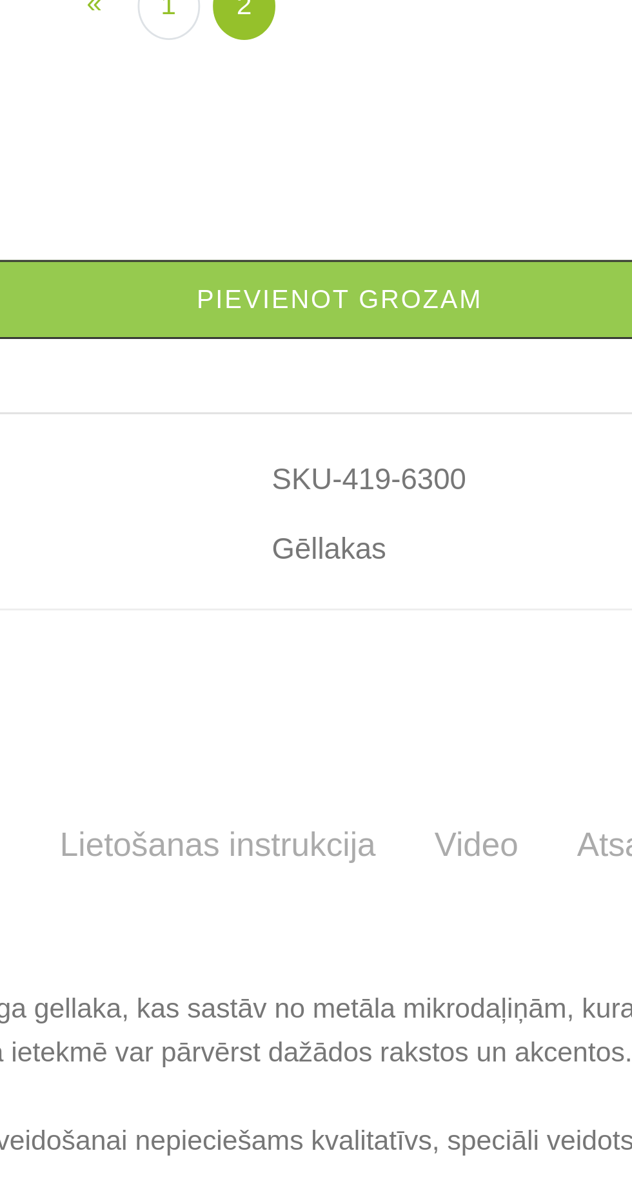
click at [418, 178] on video at bounding box center [315, 67] width 445 height 222
